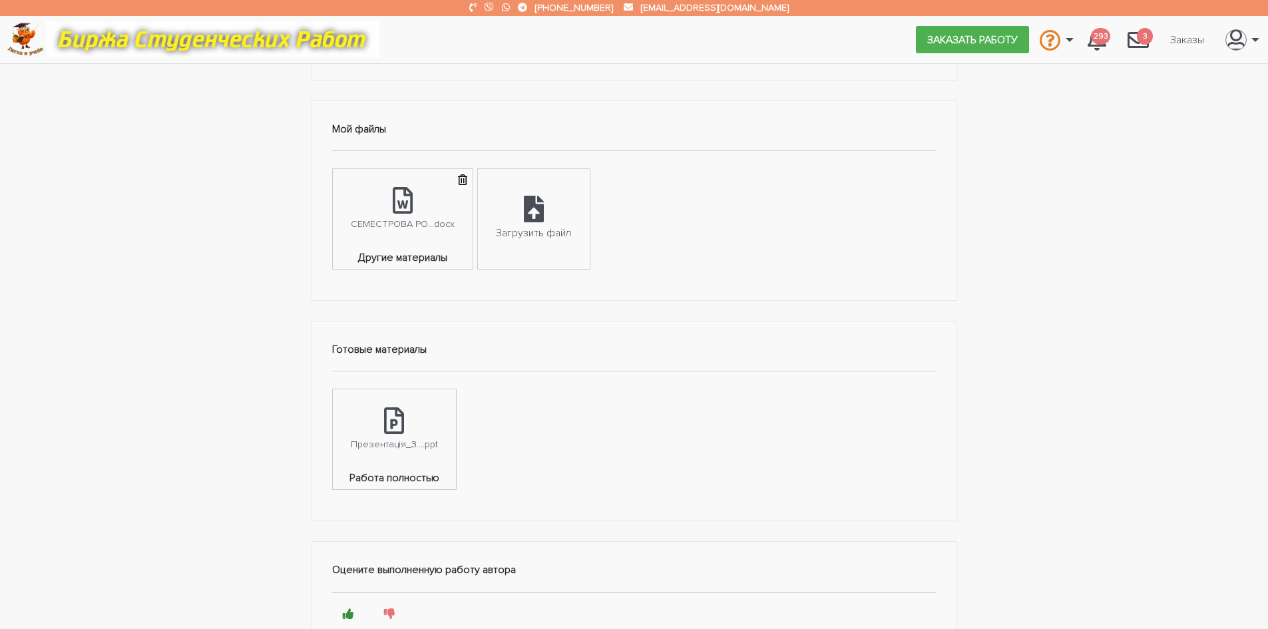
scroll to position [528, 0]
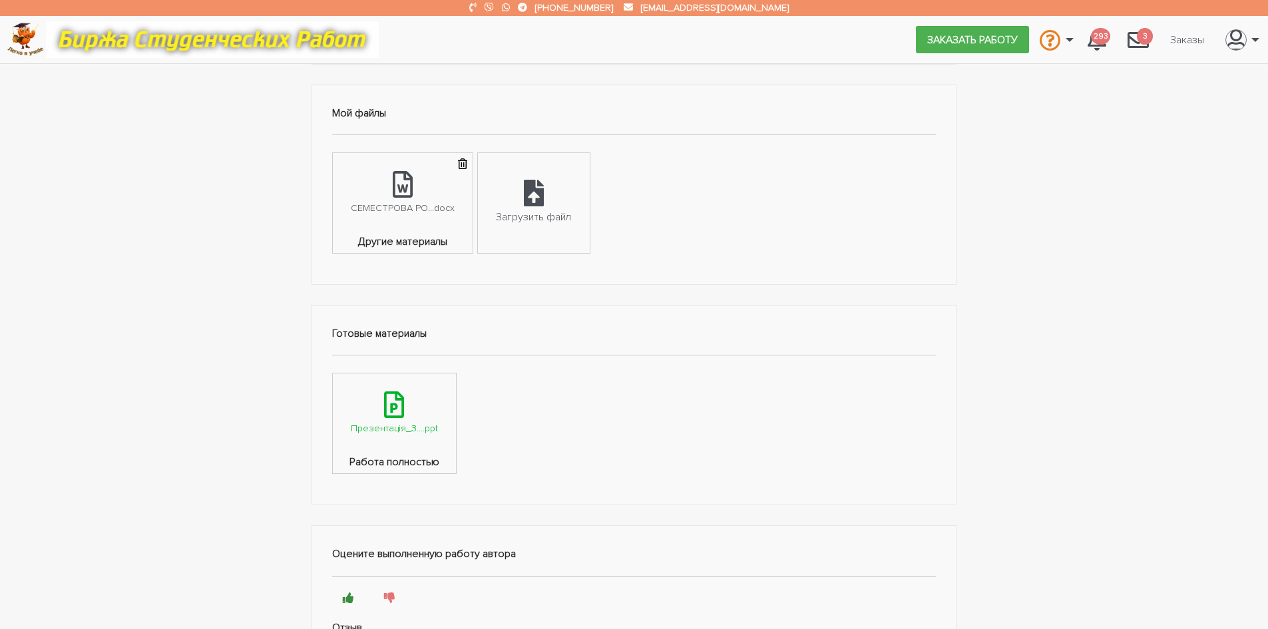
click at [415, 429] on div "Презентація_З....ppt" at bounding box center [394, 428] width 87 height 15
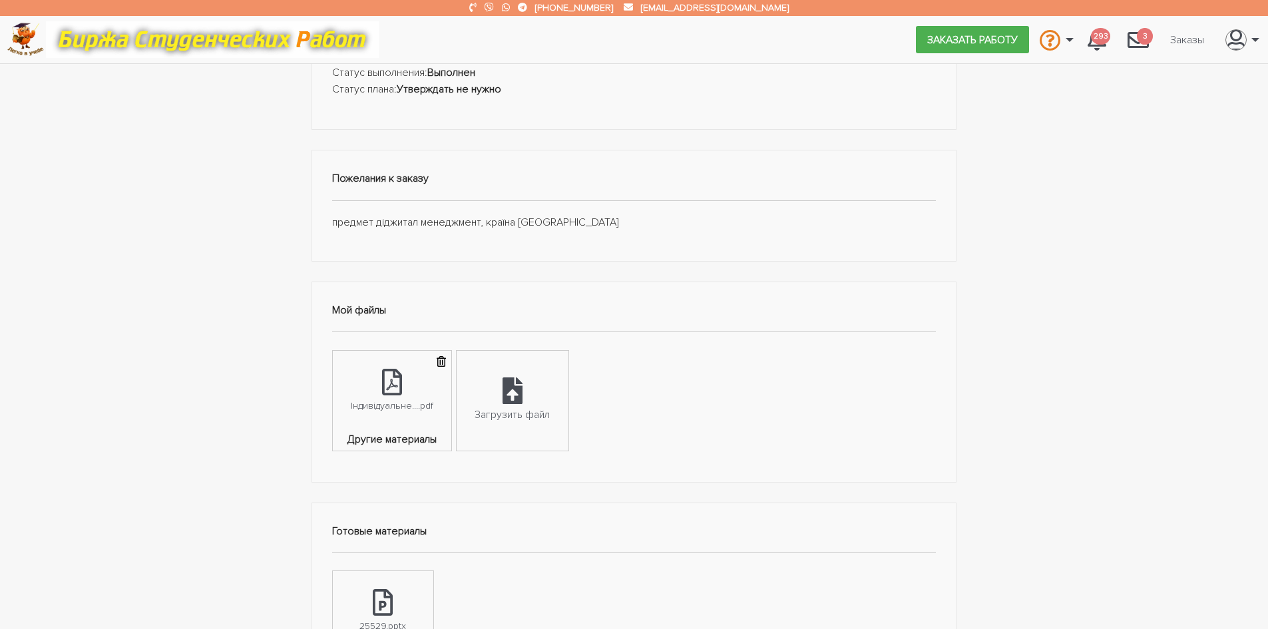
scroll to position [256, 0]
click at [362, 601] on link "25529.pptx" at bounding box center [383, 609] width 101 height 81
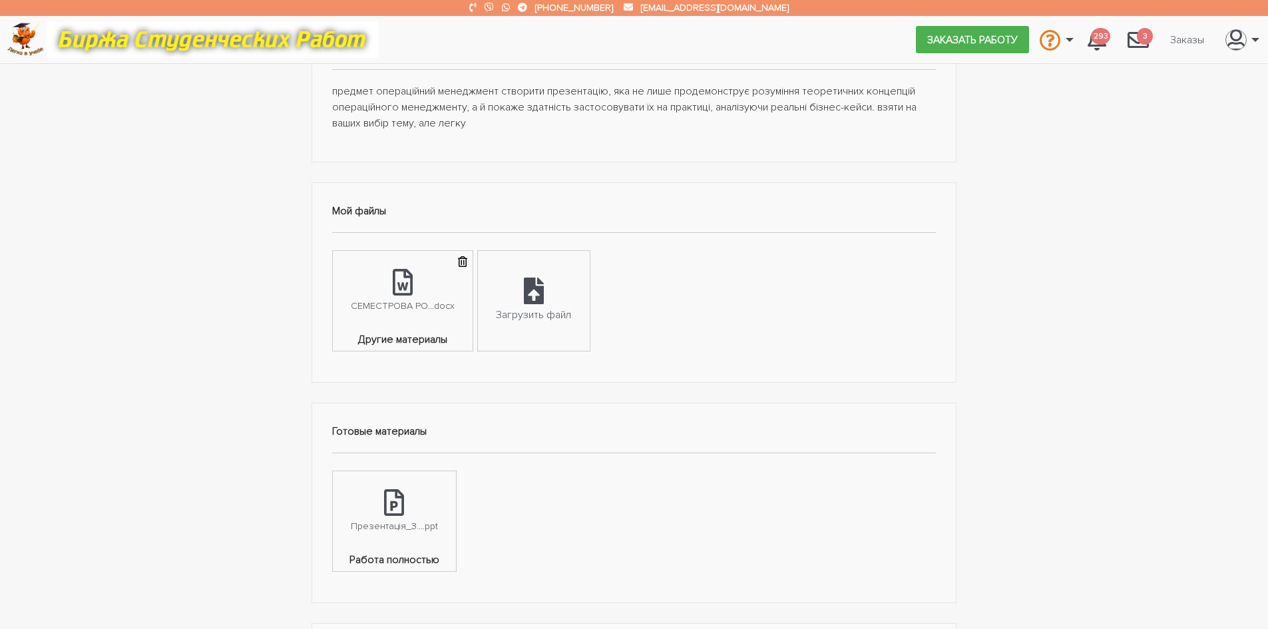
scroll to position [452, 0]
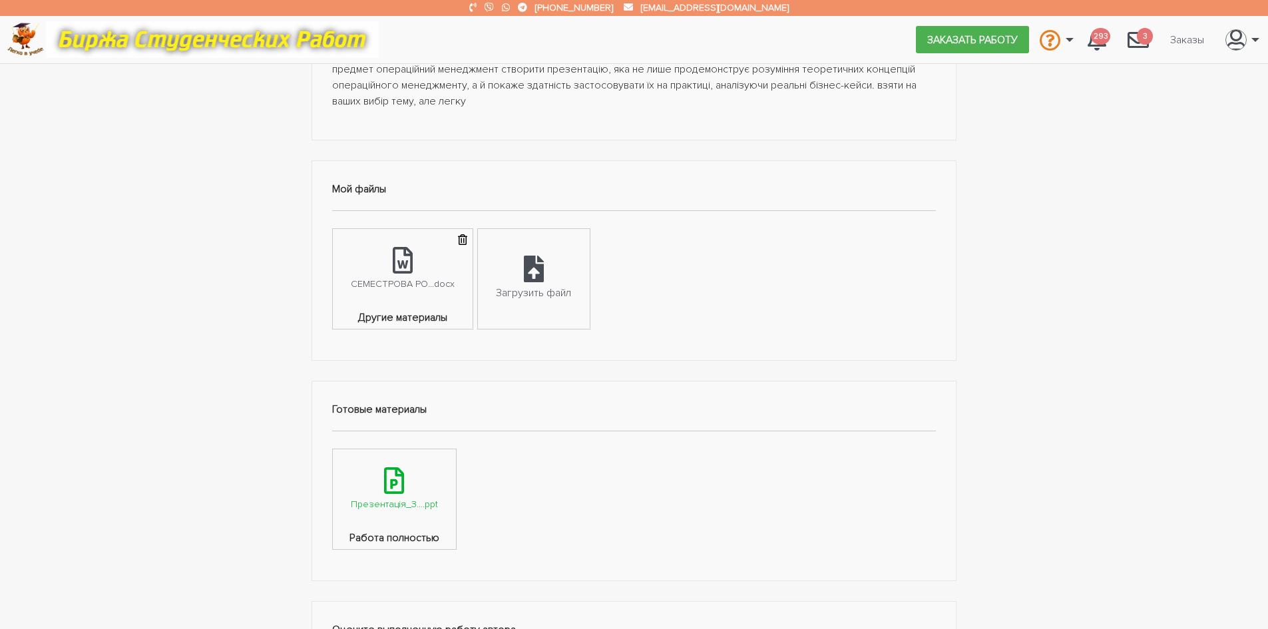
click at [396, 513] on link "Презентація_З....ppt" at bounding box center [394, 489] width 123 height 81
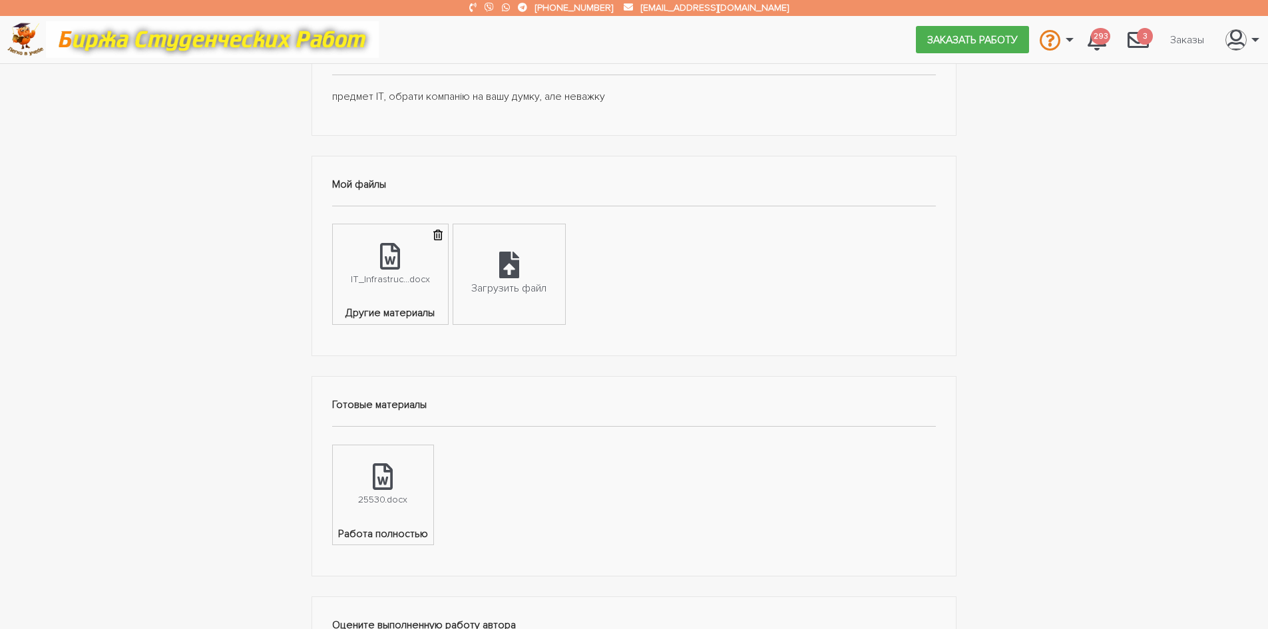
scroll to position [451, 0]
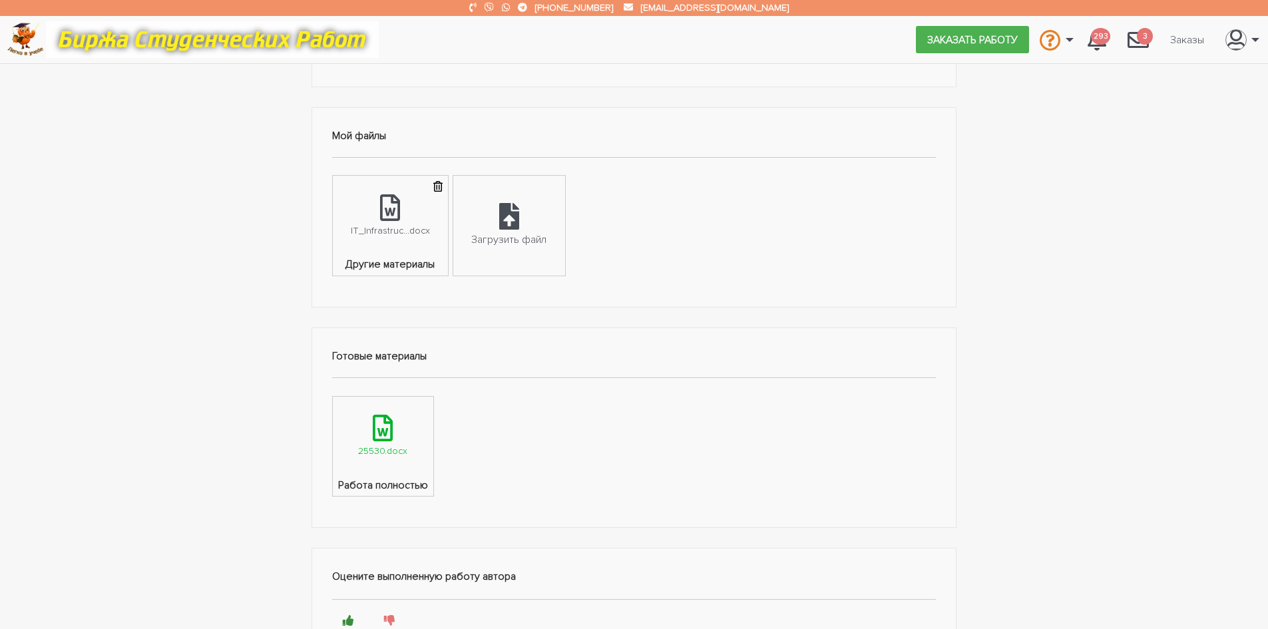
click at [385, 439] on icon at bounding box center [383, 428] width 20 height 27
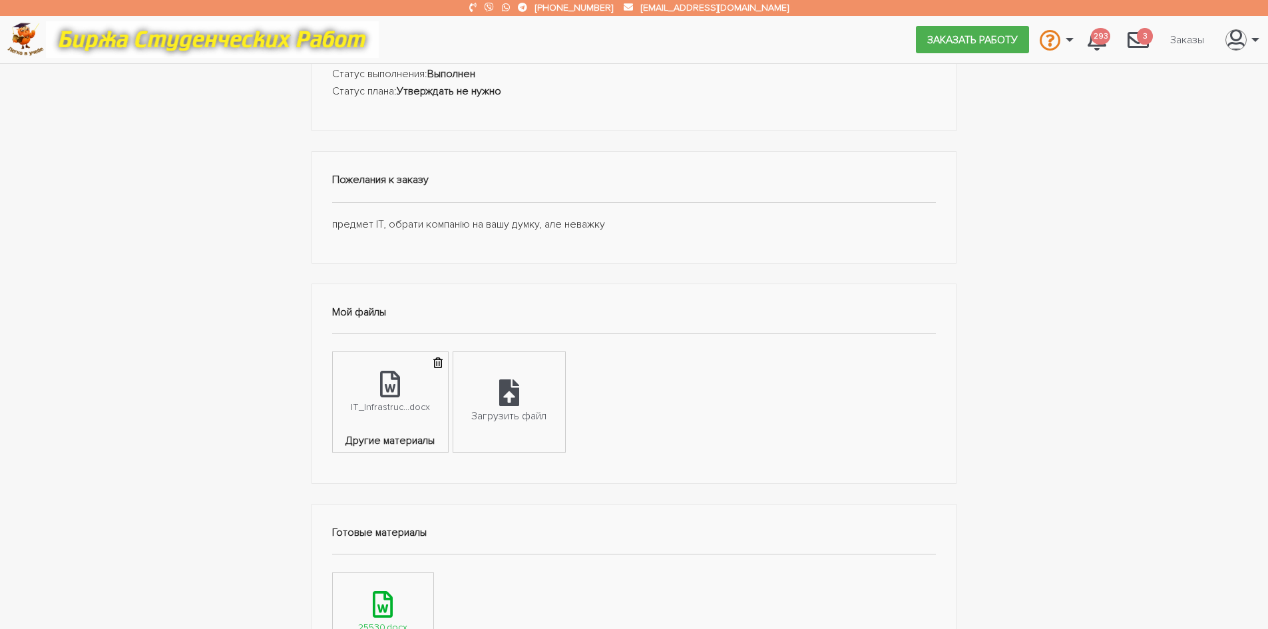
scroll to position [269, 0]
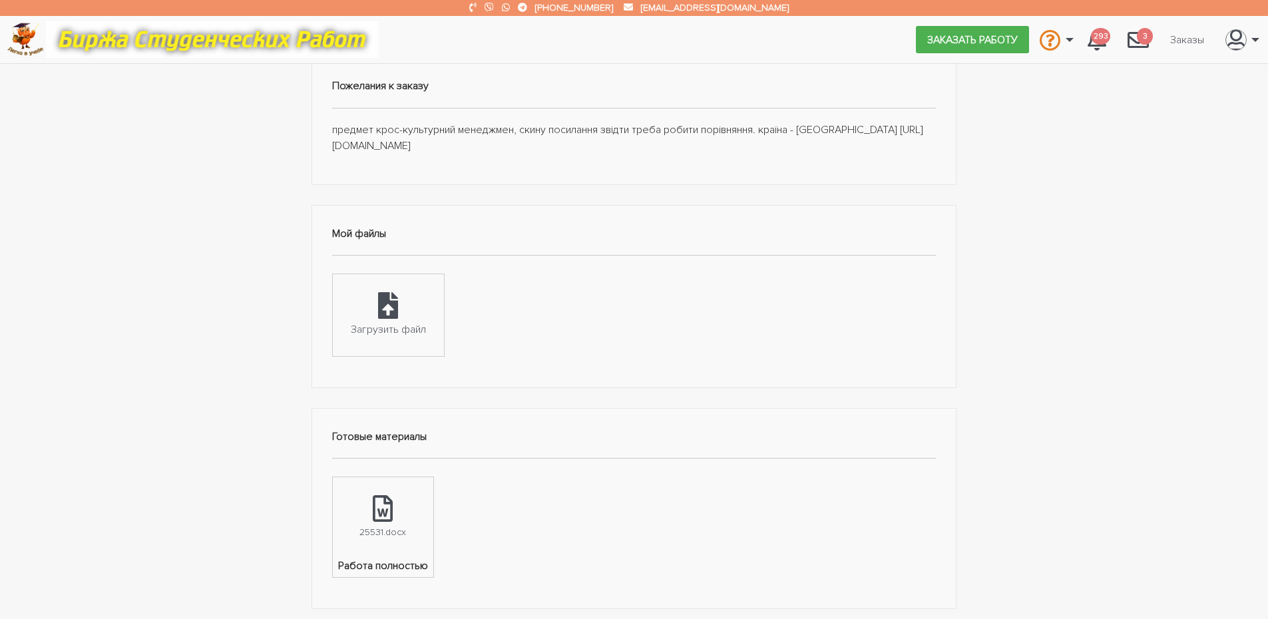
scroll to position [352, 0]
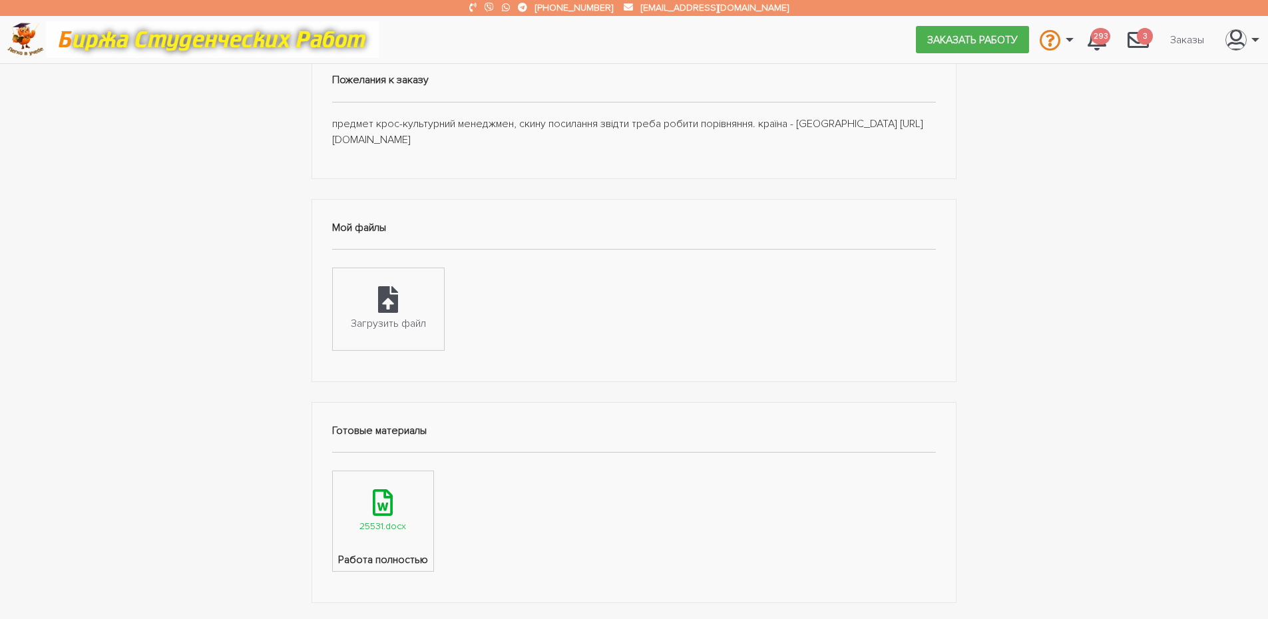
click at [388, 516] on icon at bounding box center [383, 502] width 20 height 27
